Goal: Book appointment/travel/reservation

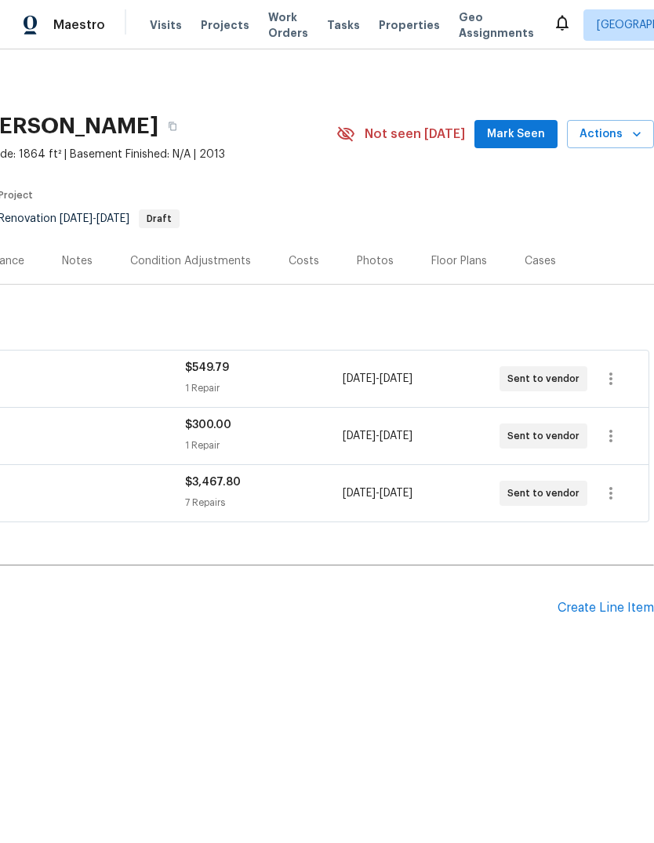
scroll to position [0, 232]
click at [545, 138] on span "Mark Seen" at bounding box center [516, 135] width 58 height 20
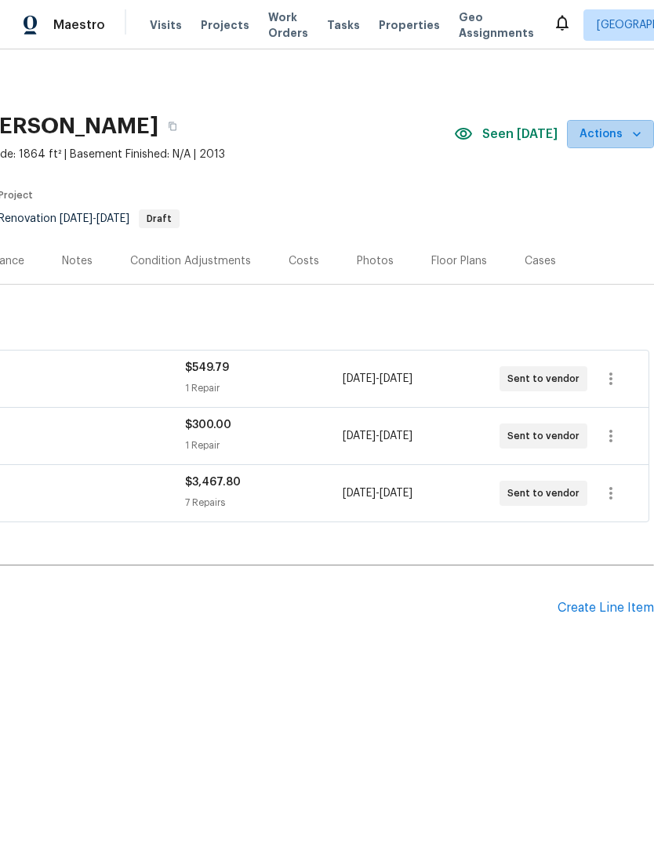
click at [633, 129] on icon "button" at bounding box center [637, 134] width 16 height 16
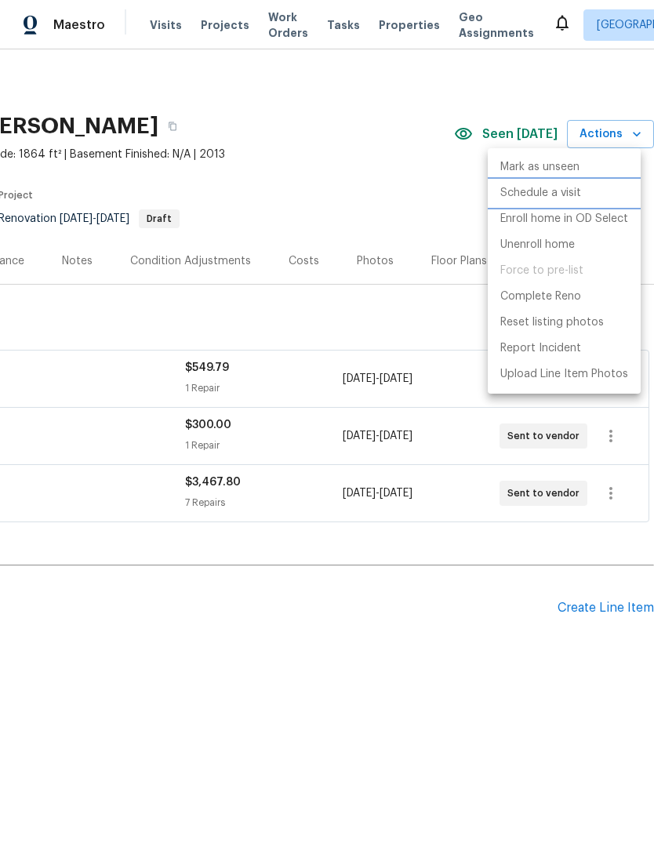
click at [575, 193] on p "Schedule a visit" at bounding box center [540, 193] width 81 height 16
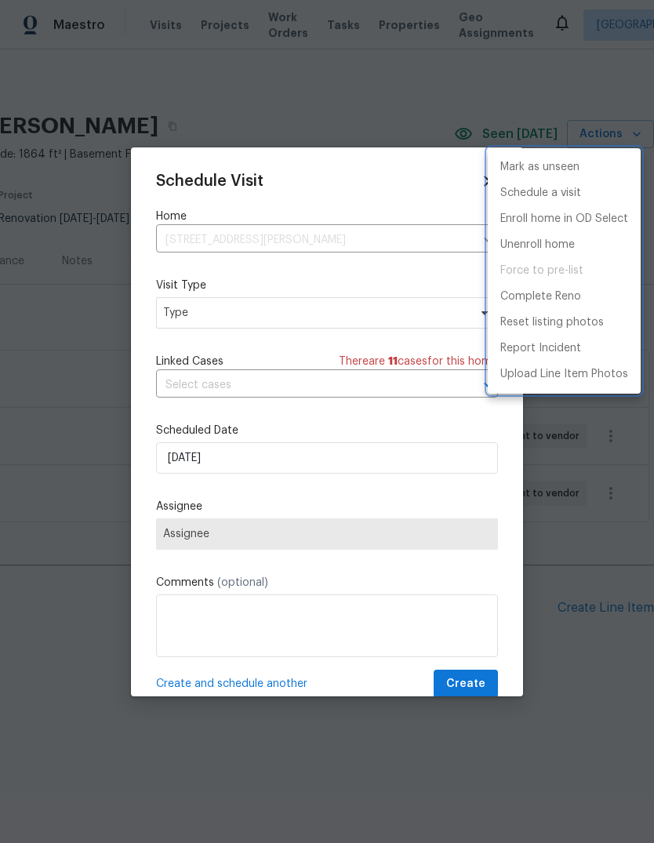
click at [322, 310] on div at bounding box center [327, 421] width 654 height 843
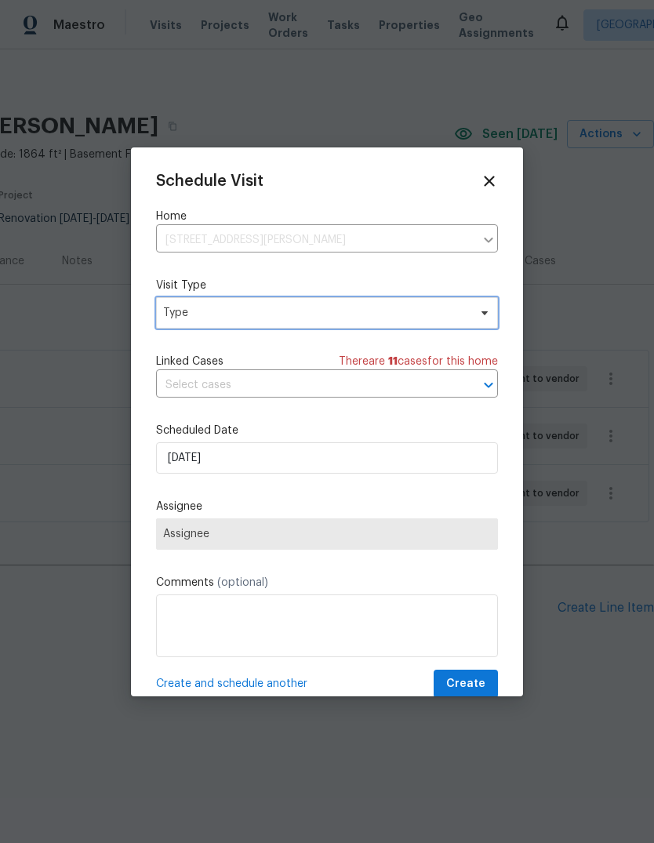
click at [452, 315] on span "Type" at bounding box center [315, 313] width 305 height 16
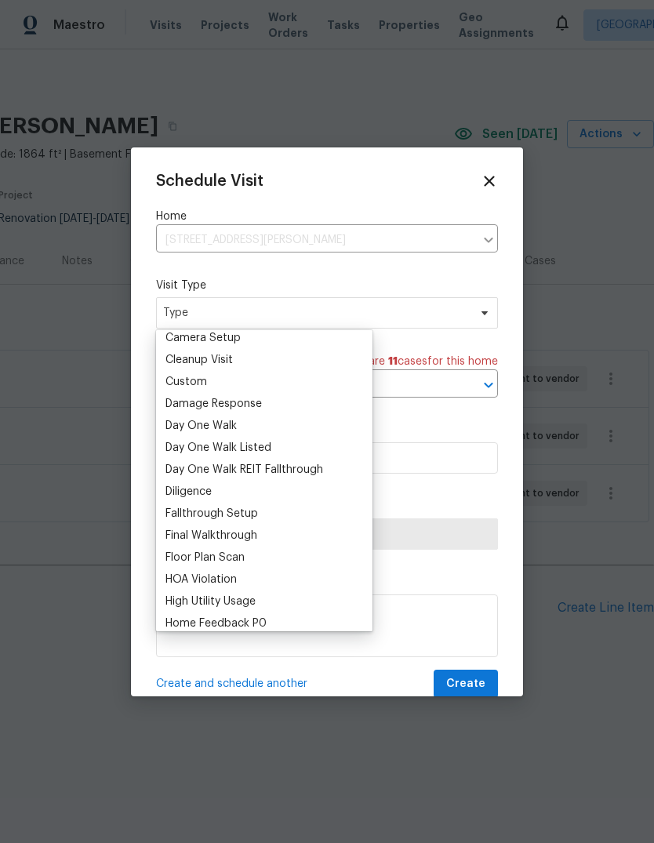
scroll to position [202, 0]
click at [255, 383] on div "Custom" at bounding box center [264, 383] width 207 height 22
click at [183, 383] on div "Custom" at bounding box center [186, 383] width 42 height 16
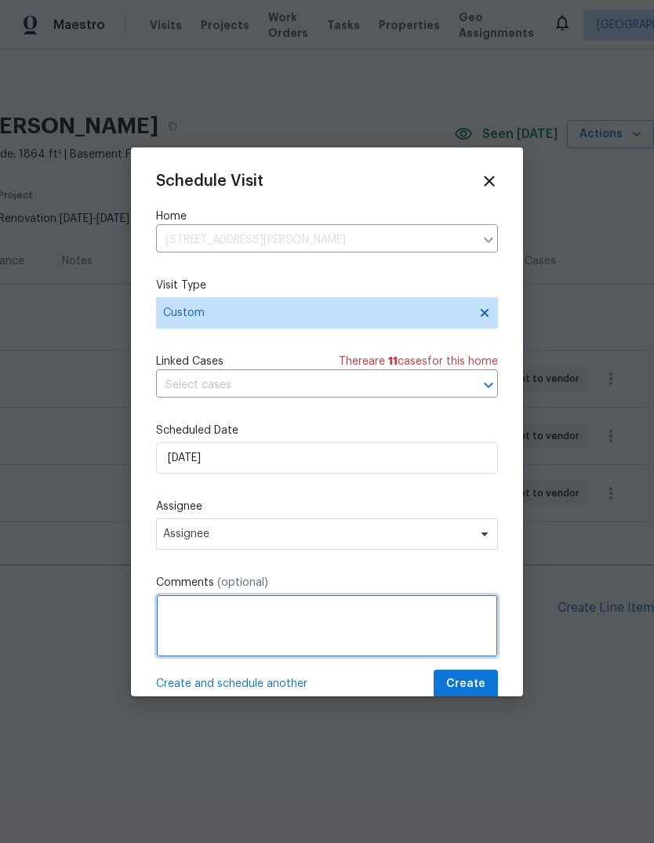
click at [183, 626] on textarea at bounding box center [327, 625] width 342 height 63
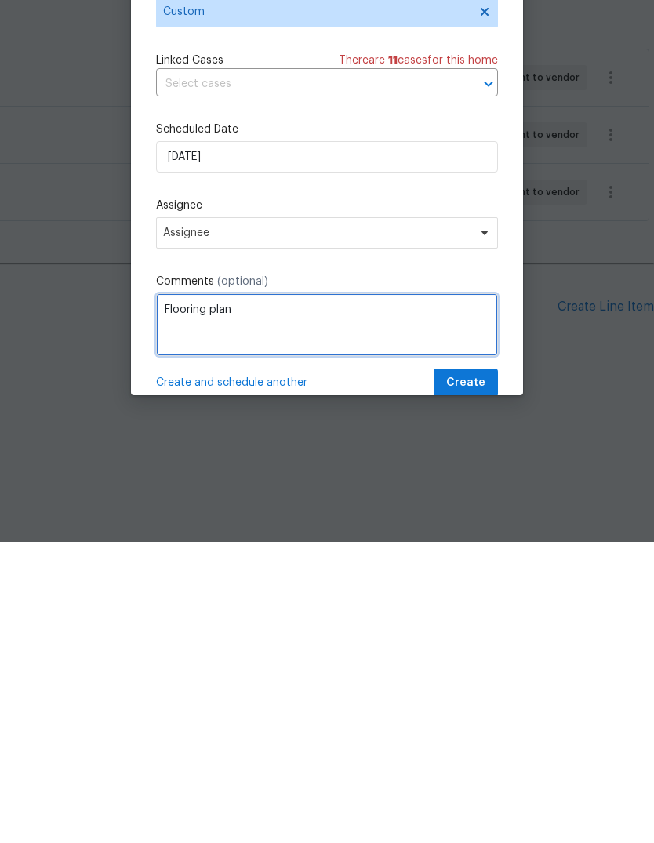
click at [198, 594] on textarea "Flooring plan" at bounding box center [327, 625] width 342 height 63
type textarea "Floor plan"
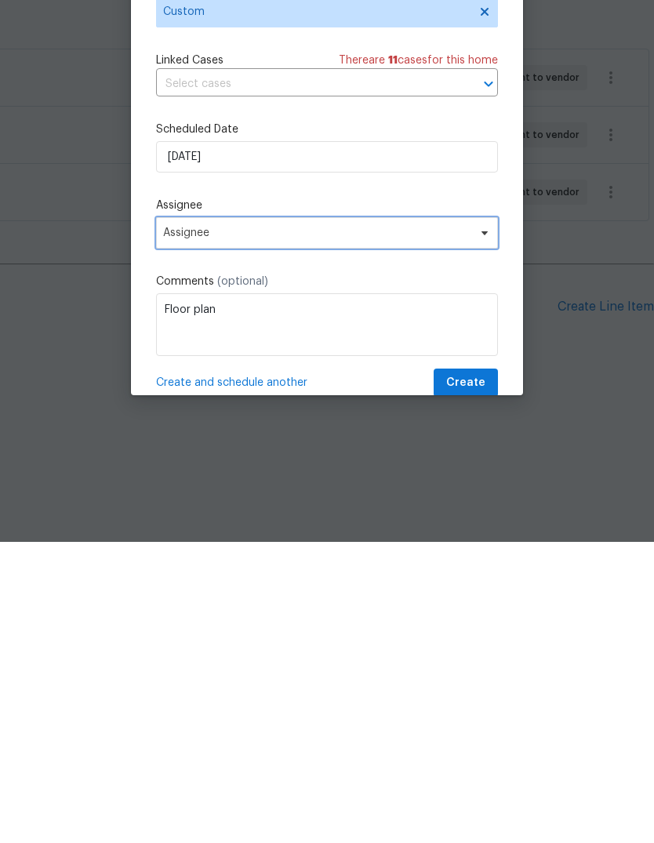
click at [213, 528] on span "Assignee" at bounding box center [316, 534] width 307 height 13
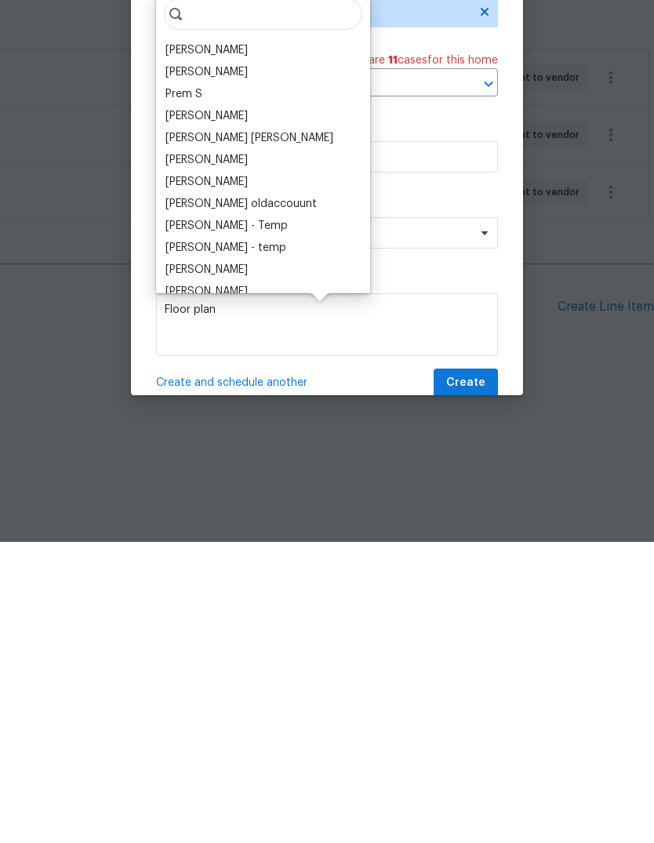
click at [213, 516] on div "[PERSON_NAME] - Temp" at bounding box center [263, 527] width 205 height 22
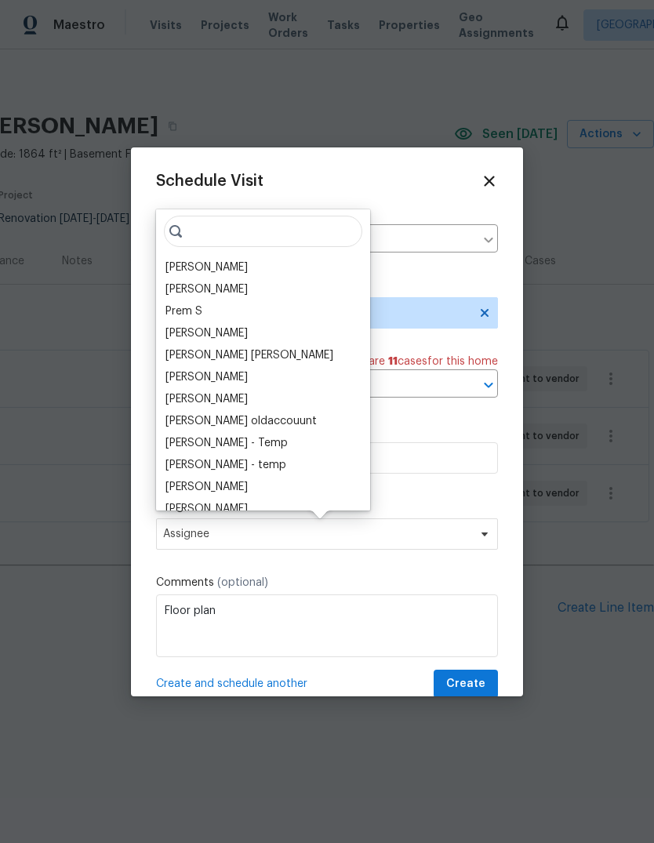
click at [185, 261] on div "[PERSON_NAME]" at bounding box center [206, 267] width 82 height 16
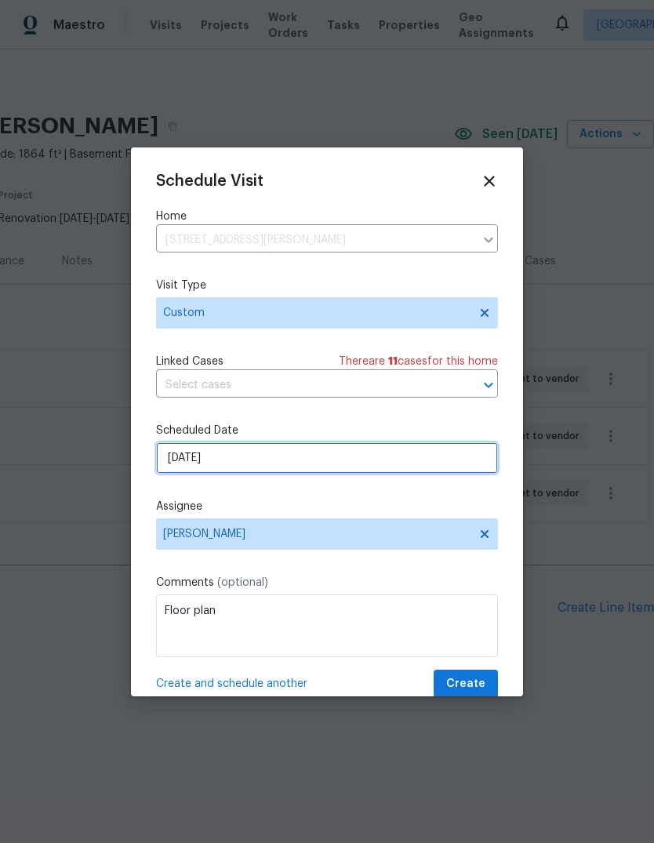
click at [180, 463] on input "[DATE]" at bounding box center [327, 457] width 342 height 31
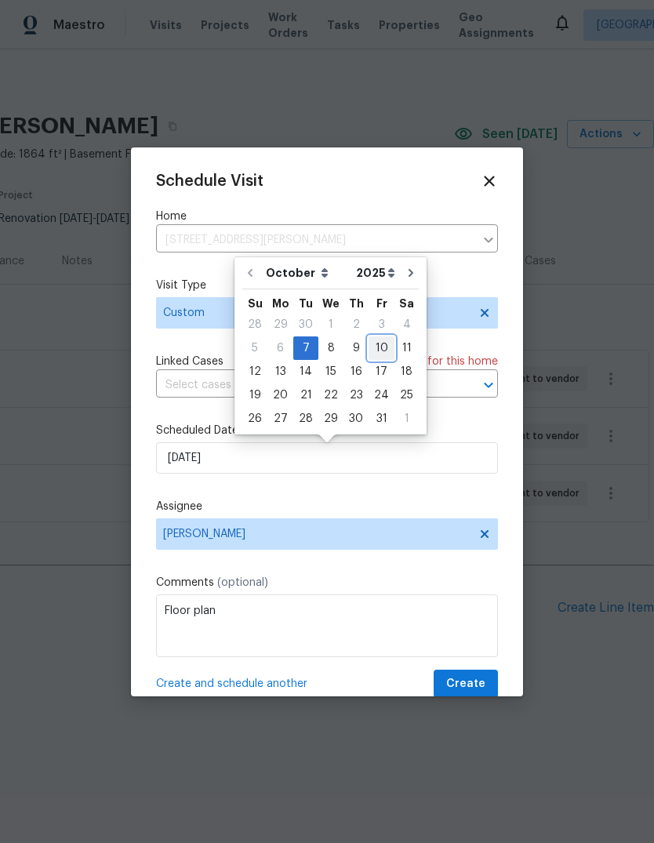
click at [369, 351] on div "10" at bounding box center [381, 348] width 26 height 22
type input "[DATE]"
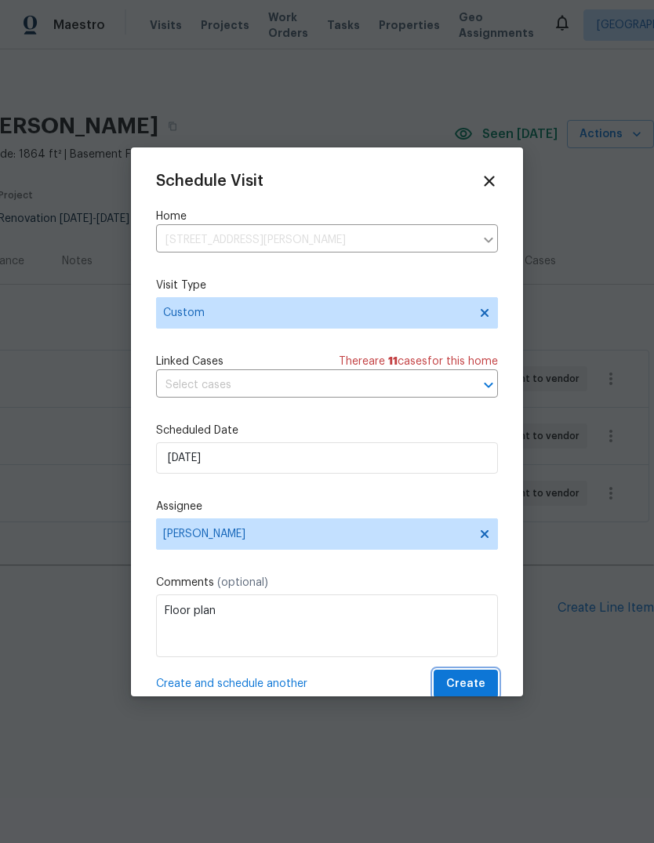
click at [479, 684] on span "Create" at bounding box center [465, 684] width 39 height 20
